Goal: Transaction & Acquisition: Download file/media

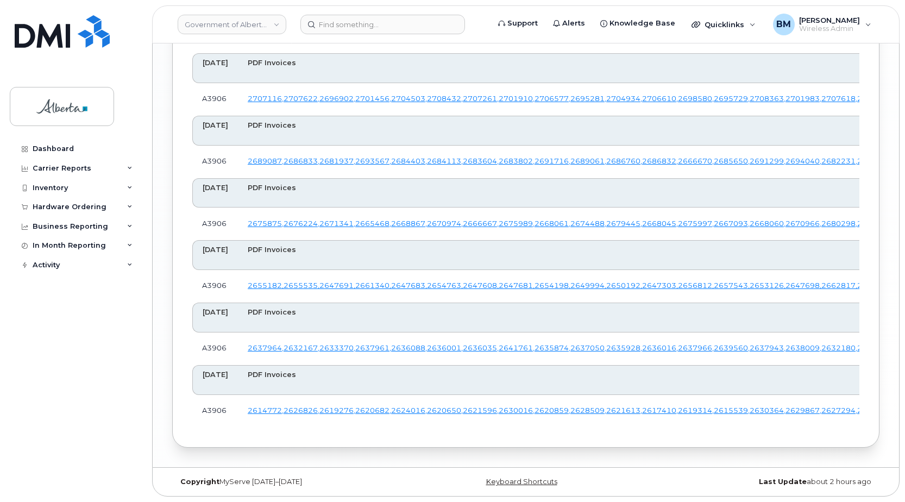
scroll to position [2463, 0]
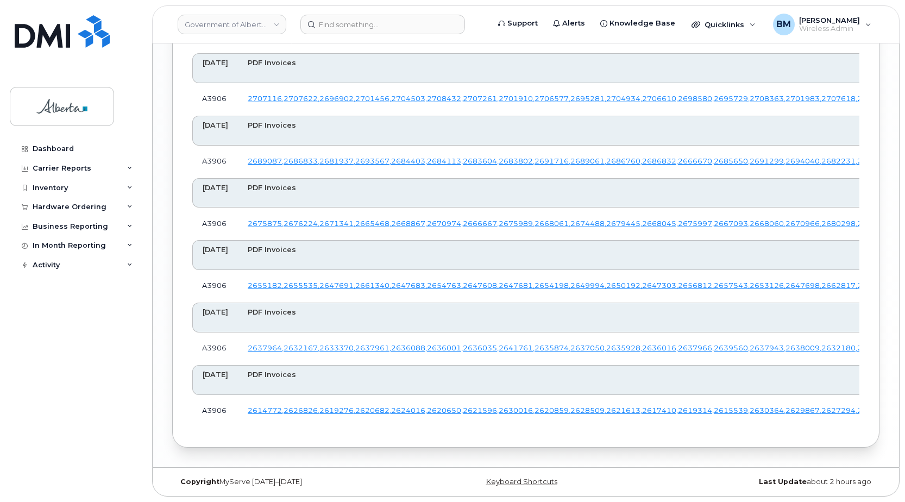
drag, startPoint x: 820, startPoint y: 149, endPoint x: 816, endPoint y: 155, distance: 7.3
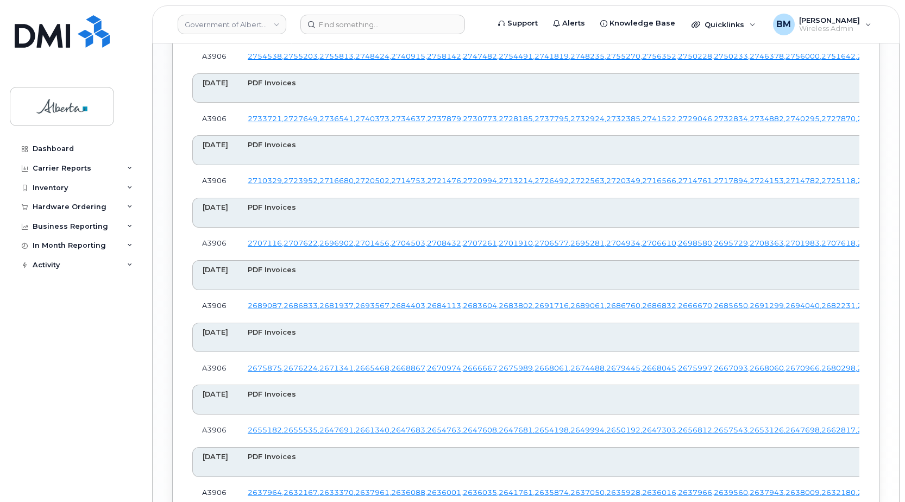
scroll to position [1431, 0]
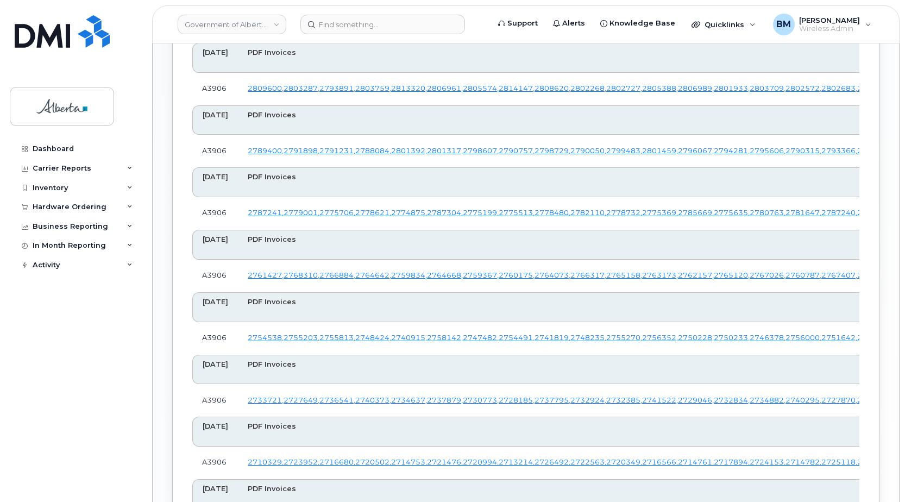
scroll to position [1159, 0]
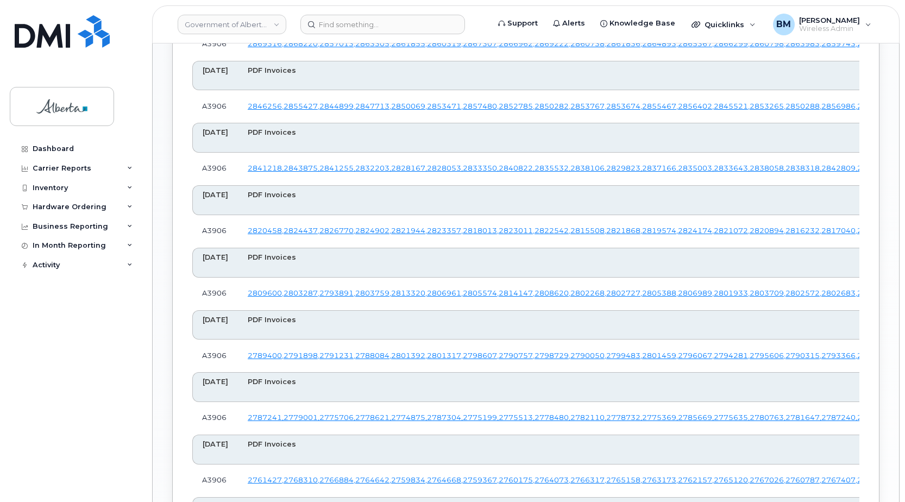
scroll to position [942, 0]
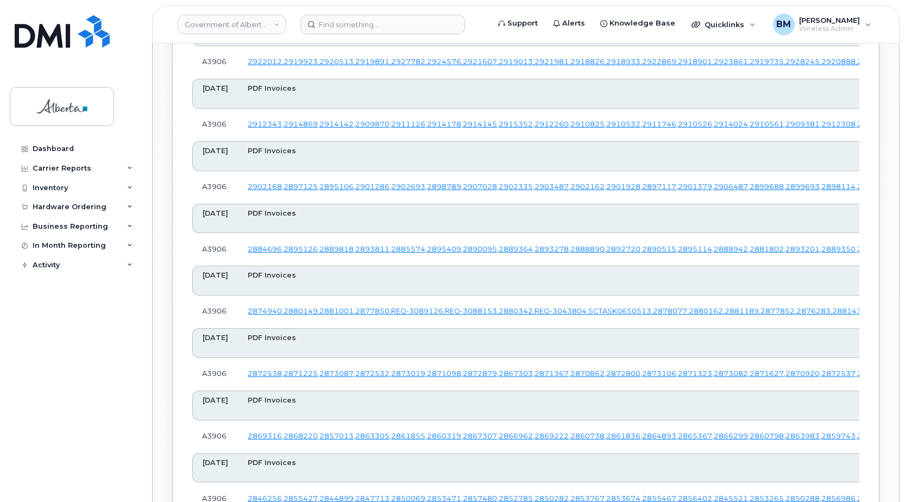
scroll to position [562, 0]
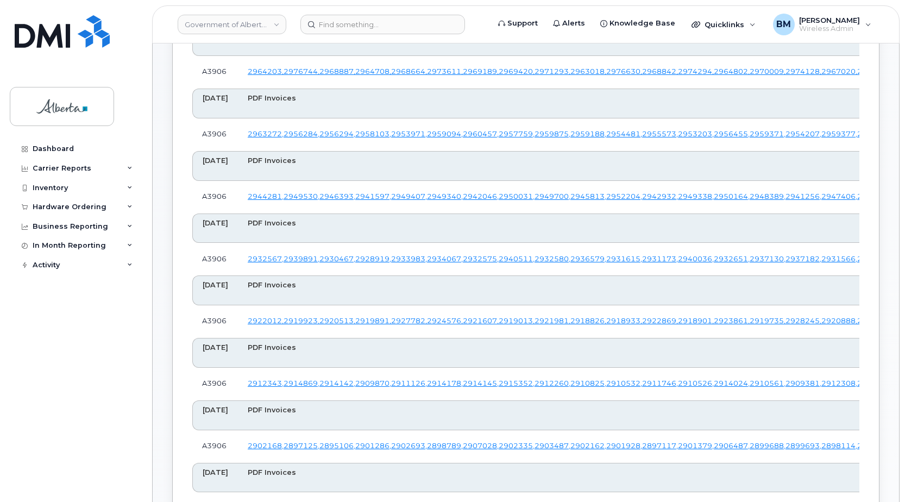
scroll to position [290, 0]
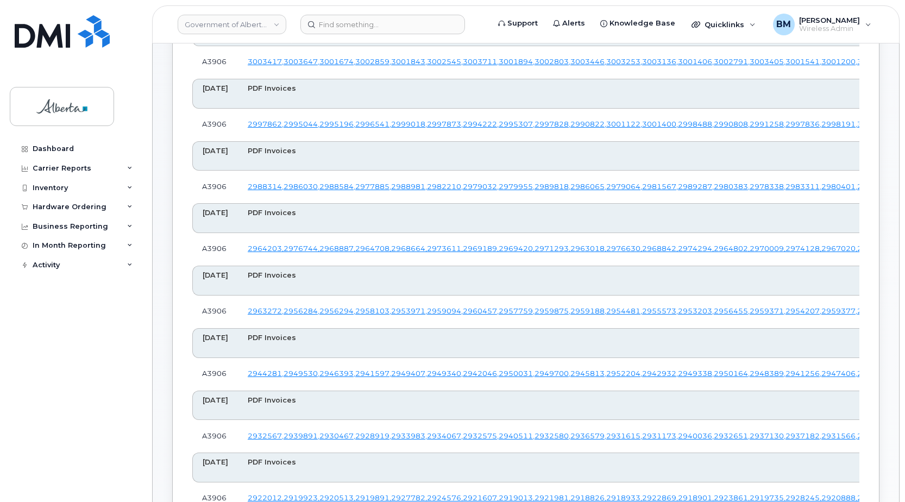
scroll to position [127, 0]
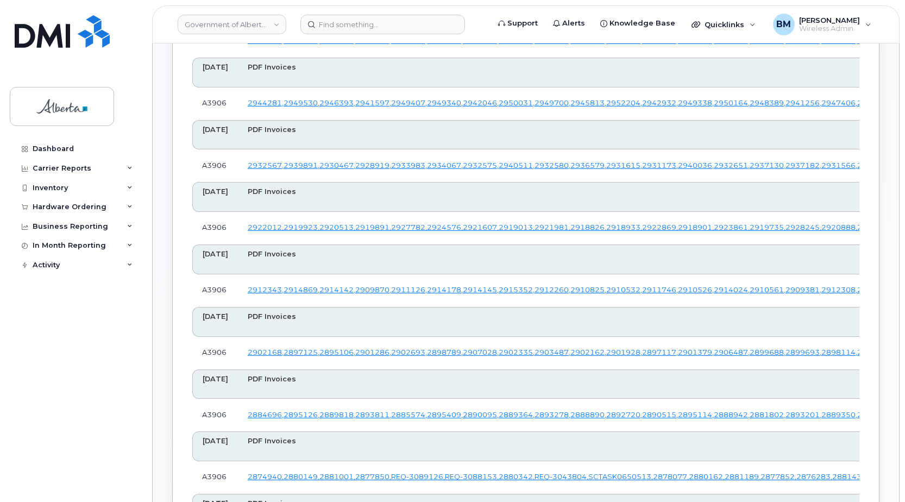
click at [67, 317] on div "Dashboard Carrier Reports Monthly Billing Data Daily Data Pooling Data Behavior…" at bounding box center [77, 312] width 134 height 347
